Goal: Find specific page/section: Find specific page/section

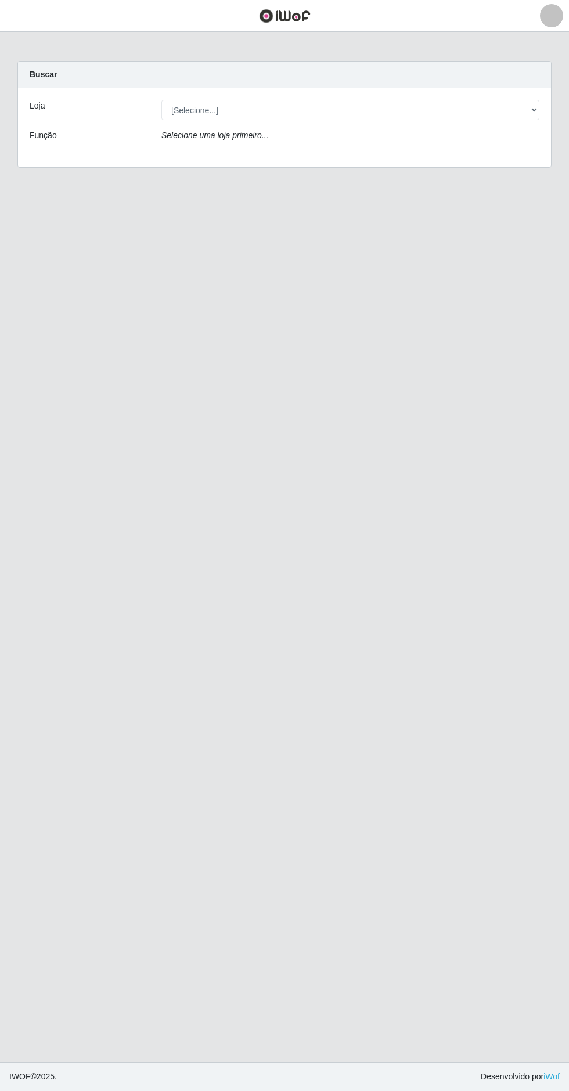
select select "494"
click at [161, 100] on select "[Selecione...] Extrabom - Loja 05 [GEOGRAPHIC_DATA]" at bounding box center [350, 110] width 378 height 20
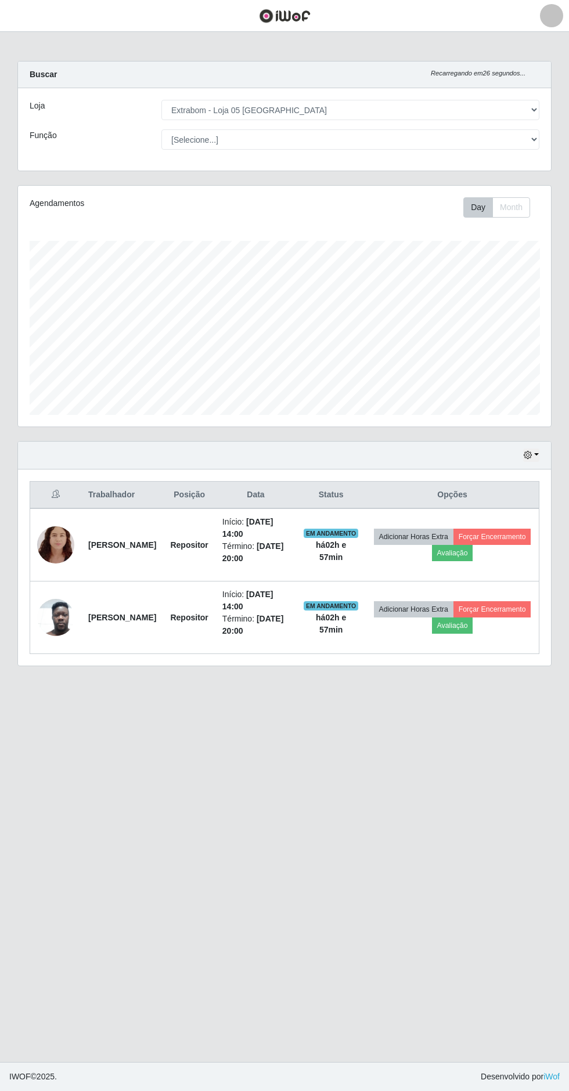
scroll to position [107, 0]
